Goal: Task Accomplishment & Management: Use online tool/utility

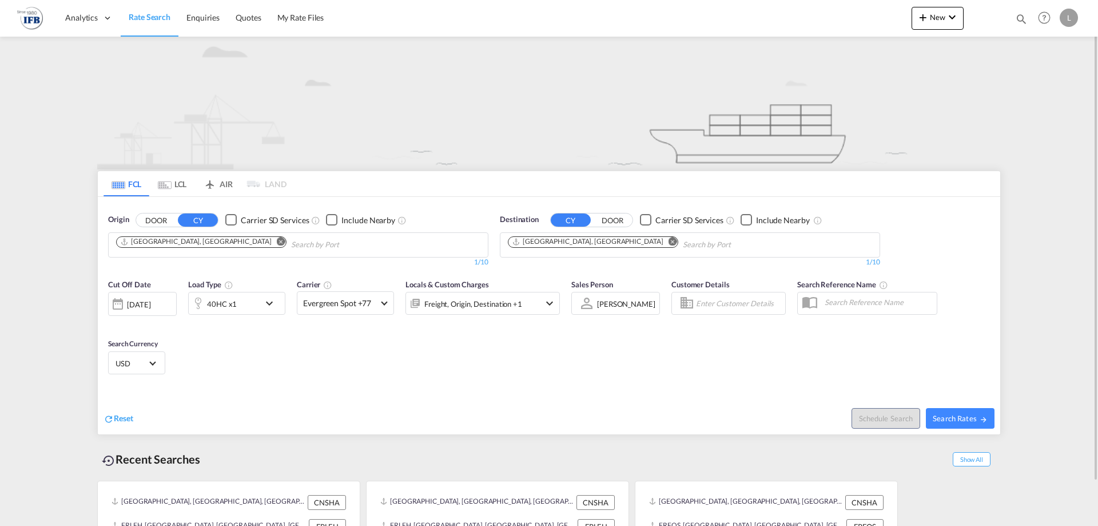
click at [291, 237] on input "Chips input." at bounding box center [345, 245] width 109 height 18
click at [236, 237] on body "Analytics Reports Rate Search Enquiries Quotes My Rate Files Analytics" at bounding box center [549, 263] width 1098 height 526
click at [269, 245] on button "Remove" at bounding box center [277, 242] width 17 height 11
click at [197, 245] on body "Analytics Reports Rate Search Enquiries Quotes My Rate Files Analytics" at bounding box center [549, 263] width 1098 height 526
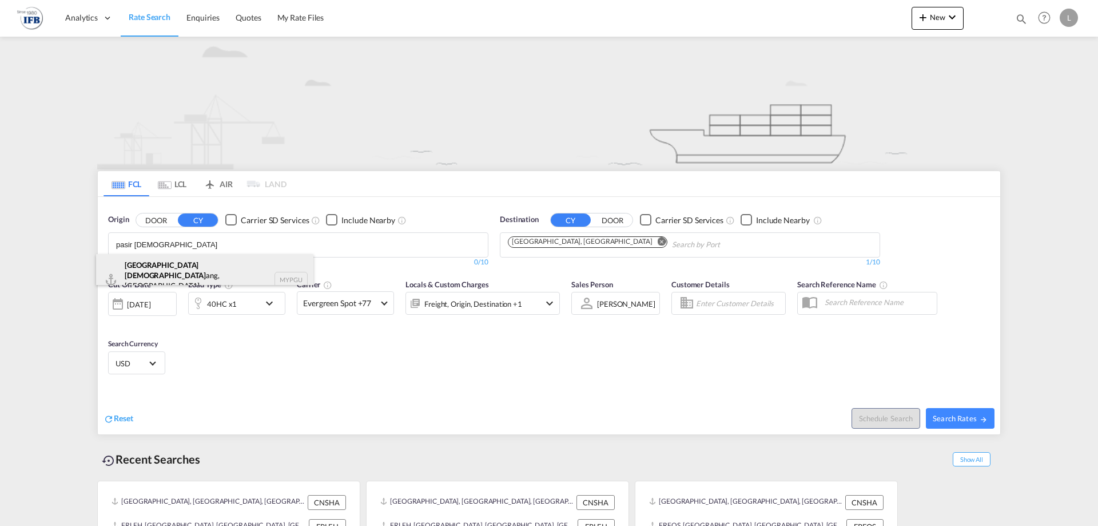
type input "pasir gud"
click at [205, 258] on div "Pasir Gud ang, Johor Malaysia MYPGU" at bounding box center [204, 279] width 217 height 51
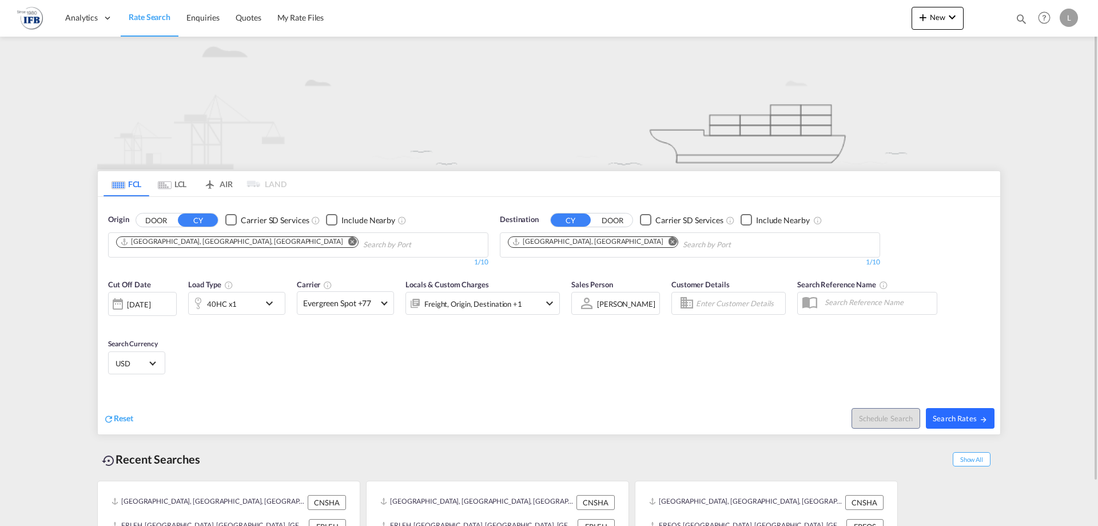
click at [947, 412] on button "Search Rates" at bounding box center [960, 418] width 69 height 21
type input "MYPGU to FRLEH / 2 Sep 2025"
click at [363, 242] on input "Chips input." at bounding box center [417, 245] width 109 height 18
click at [259, 356] on div "Cut Off Date [DATE] [DATE] Load Type 40HC x1 Carrier Evergreen Spot +77 Online …" at bounding box center [549, 329] width 902 height 112
click at [937, 11] on button "New" at bounding box center [938, 18] width 52 height 23
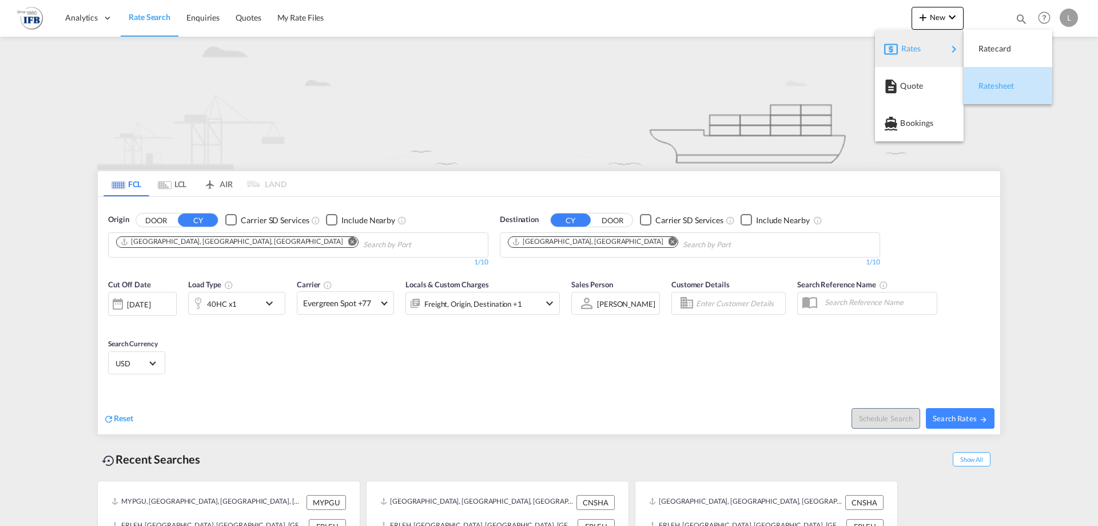
click at [985, 78] on span "Ratesheet" at bounding box center [985, 85] width 13 height 23
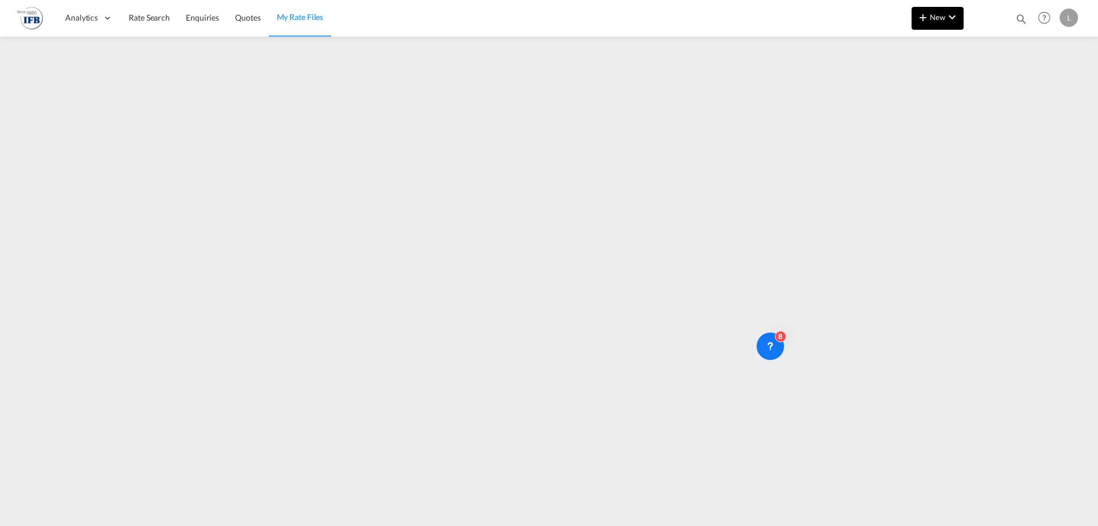
click at [936, 21] on span "New" at bounding box center [937, 17] width 43 height 9
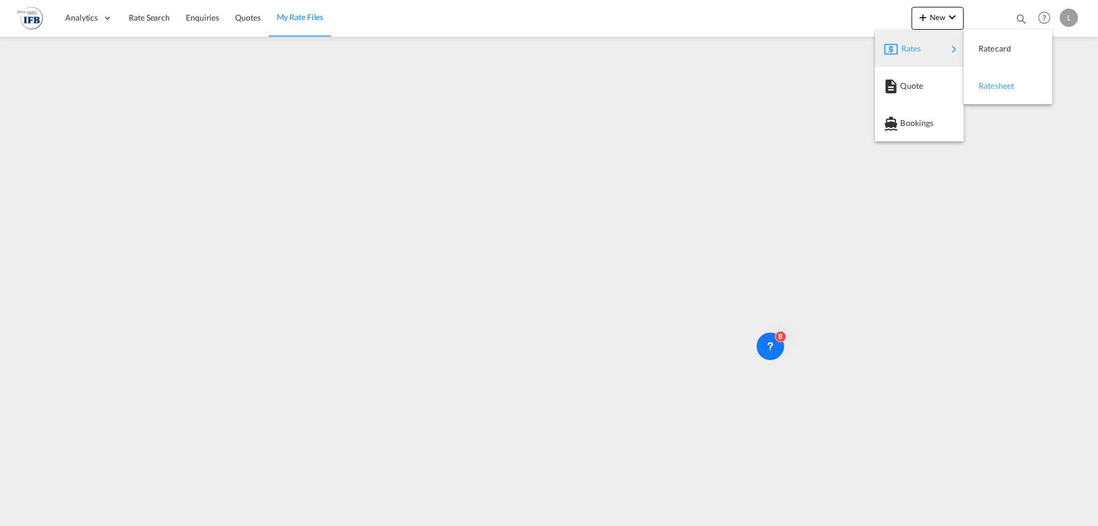
click at [981, 82] on span "Ratesheet" at bounding box center [985, 85] width 13 height 23
